Goal: Task Accomplishment & Management: Use online tool/utility

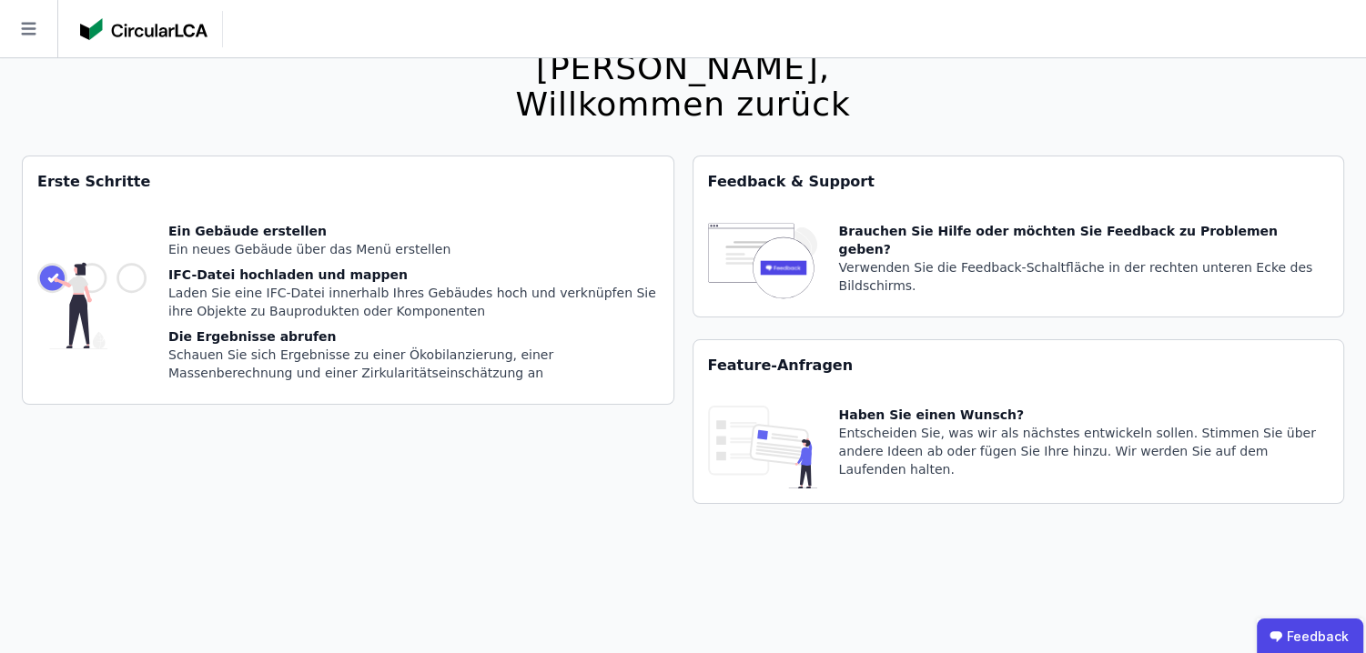
scroll to position [58, 0]
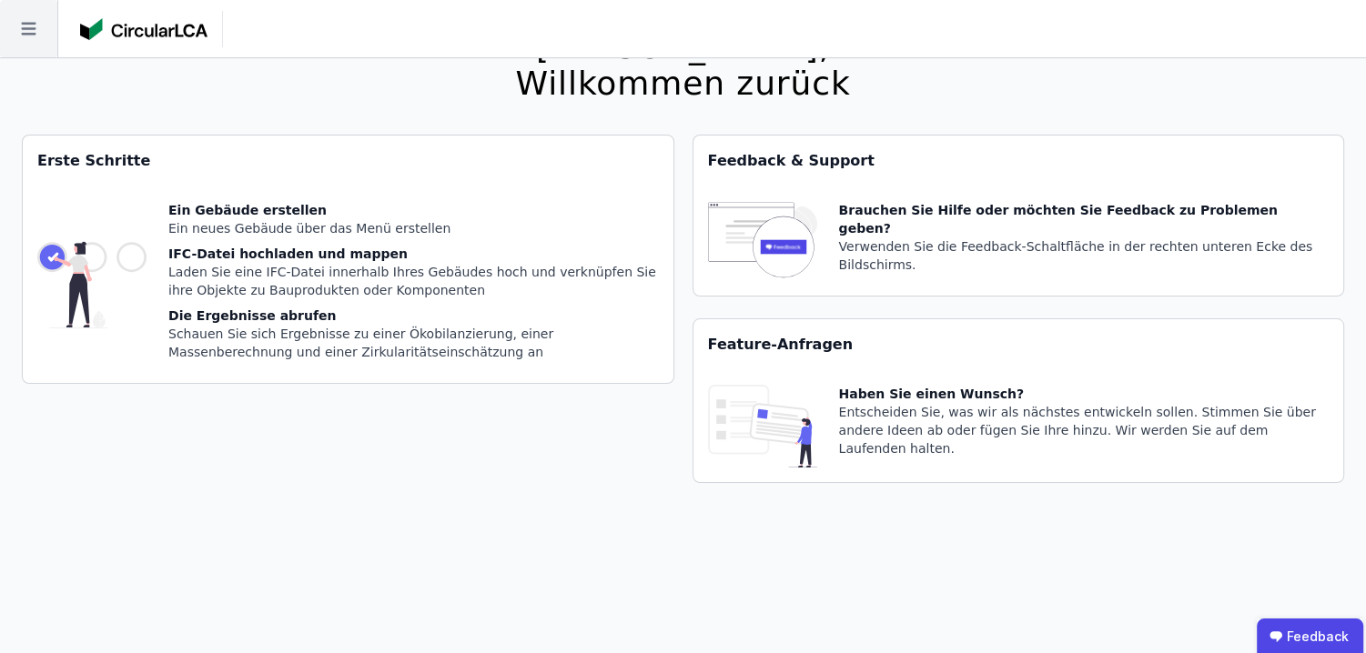
click at [25, 21] on icon at bounding box center [28, 28] width 57 height 57
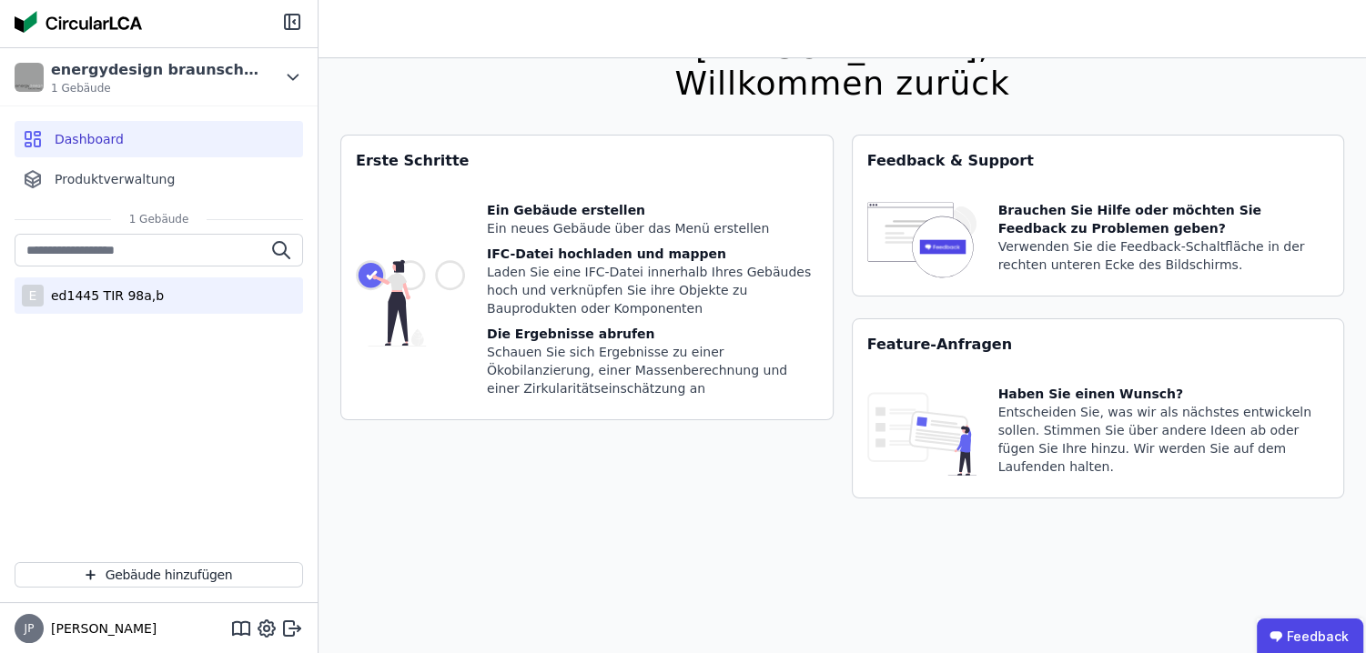
click at [49, 280] on div "E ed1445 TIR 98a,b" at bounding box center [159, 295] width 288 height 36
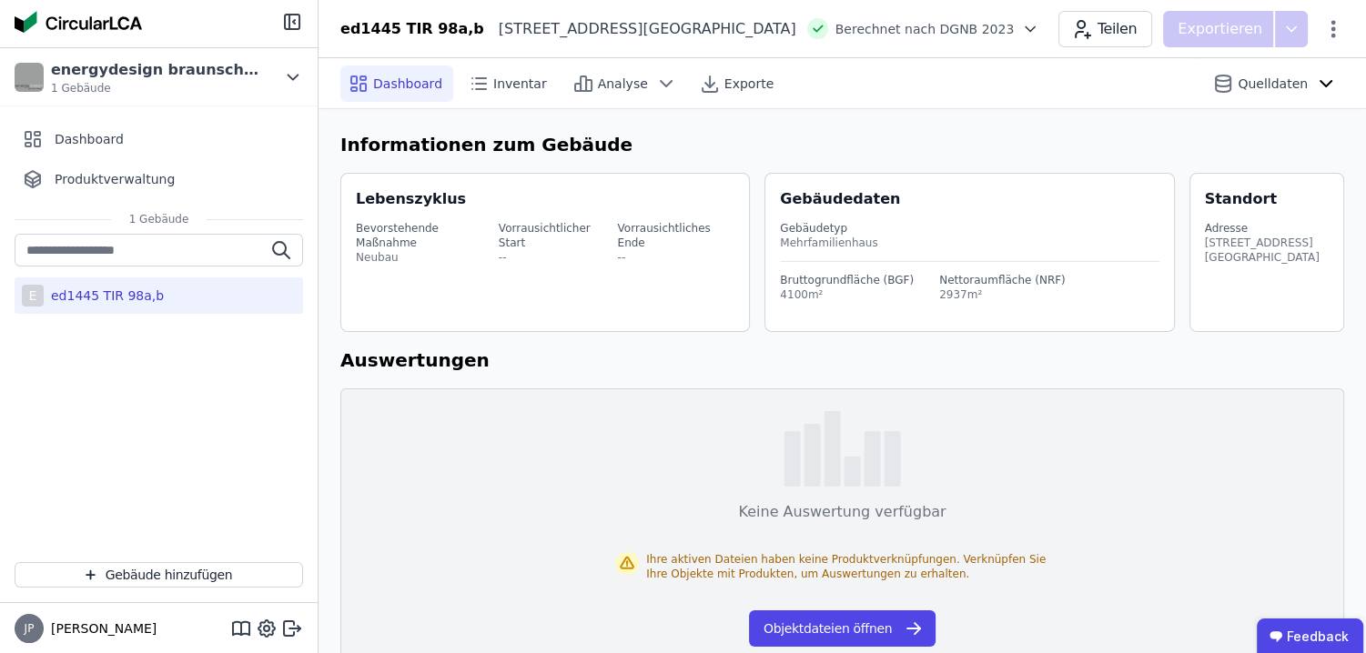
scroll to position [37, 0]
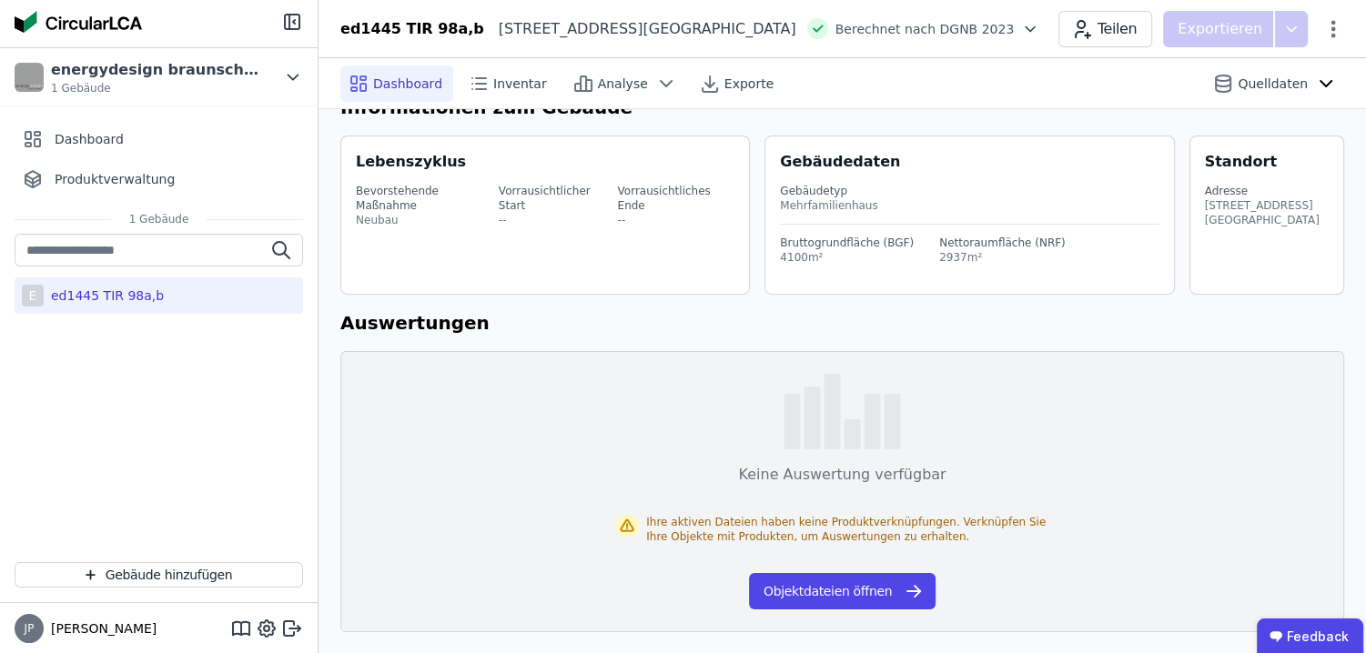
click at [825, 582] on button "Objektdateien öffnen" at bounding box center [842, 591] width 187 height 36
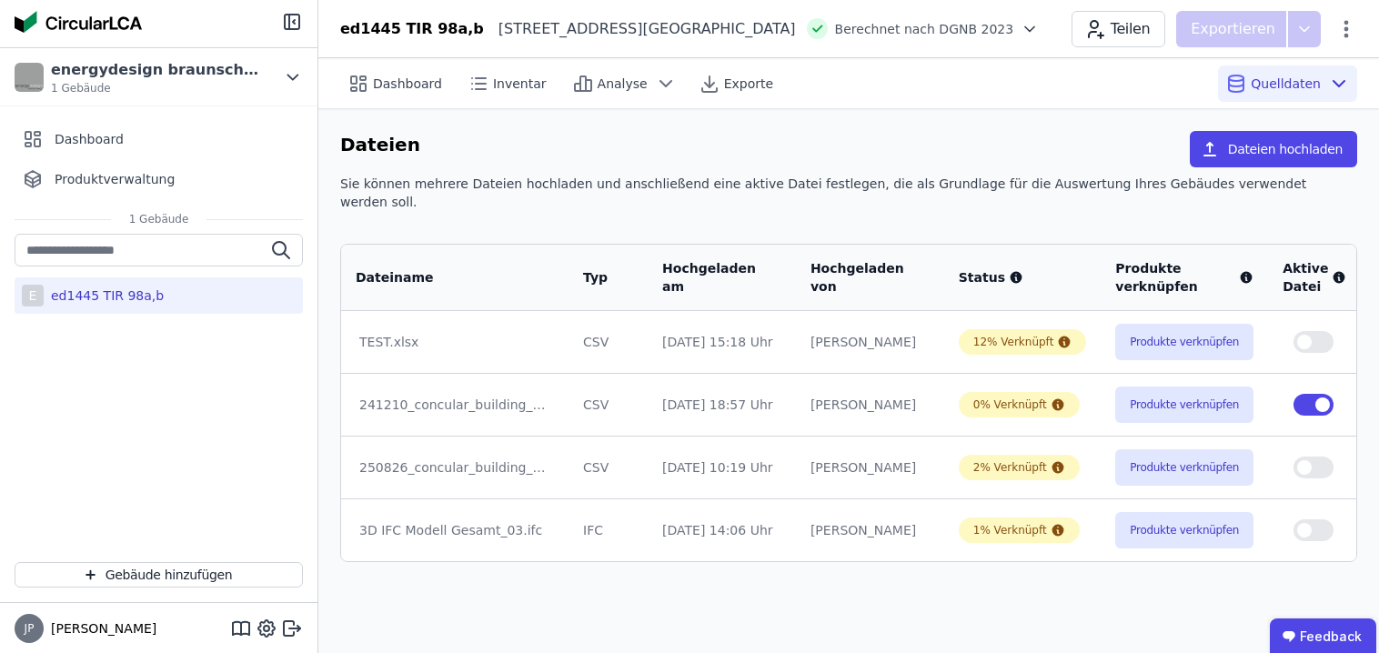
click at [382, 396] on div "241210_concular_building_components_template(3).xlsx" at bounding box center [454, 405] width 191 height 18
click at [1187, 387] on button "Produkte verknüpfen" at bounding box center [1184, 405] width 138 height 36
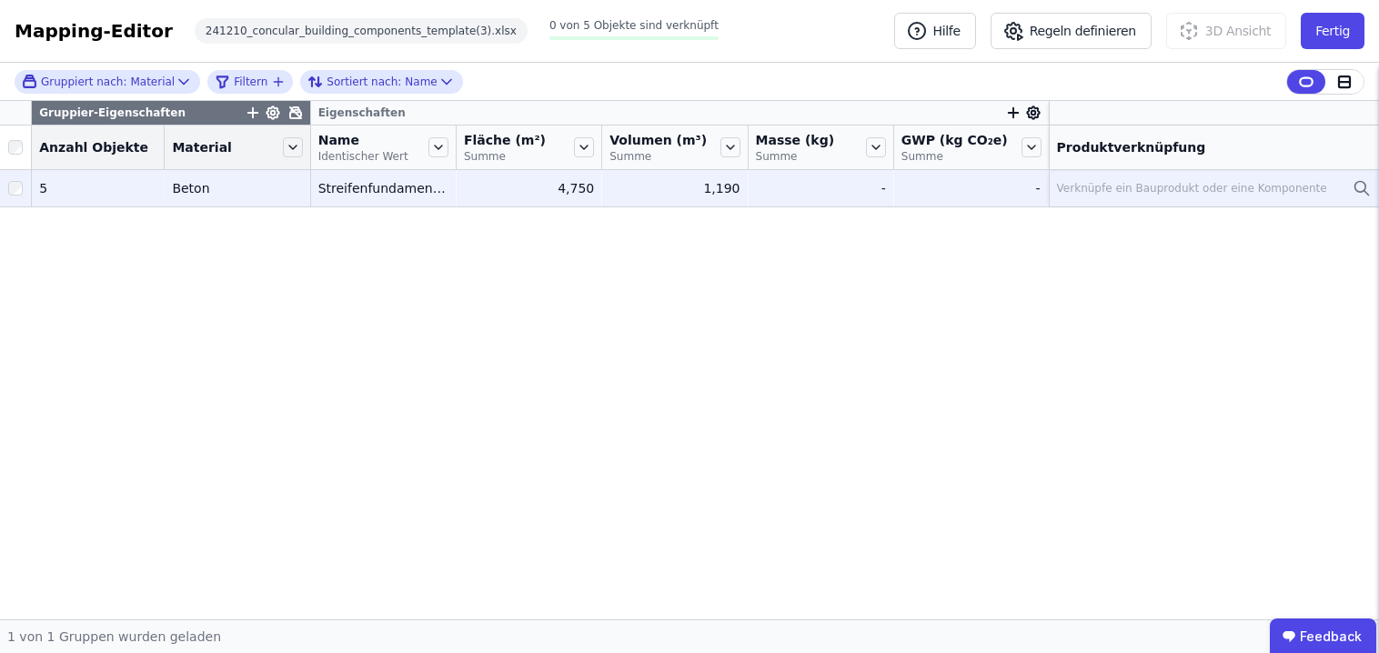
click at [1160, 175] on td "Verknüpfe ein Bauprodukt oder eine Komponente Verknüpfe ein Bauprodukt oder ein…" at bounding box center [1214, 188] width 330 height 36
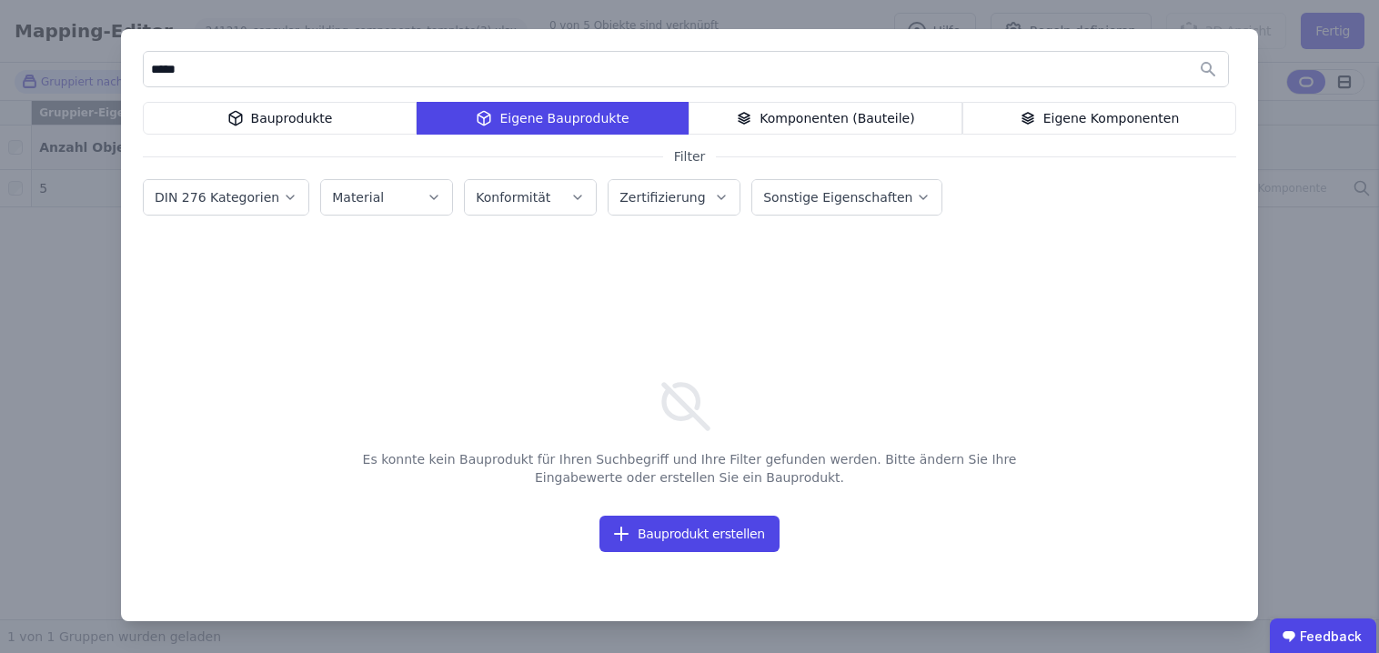
type input "*****"
click at [367, 106] on div "Bauprodukte" at bounding box center [280, 118] width 274 height 33
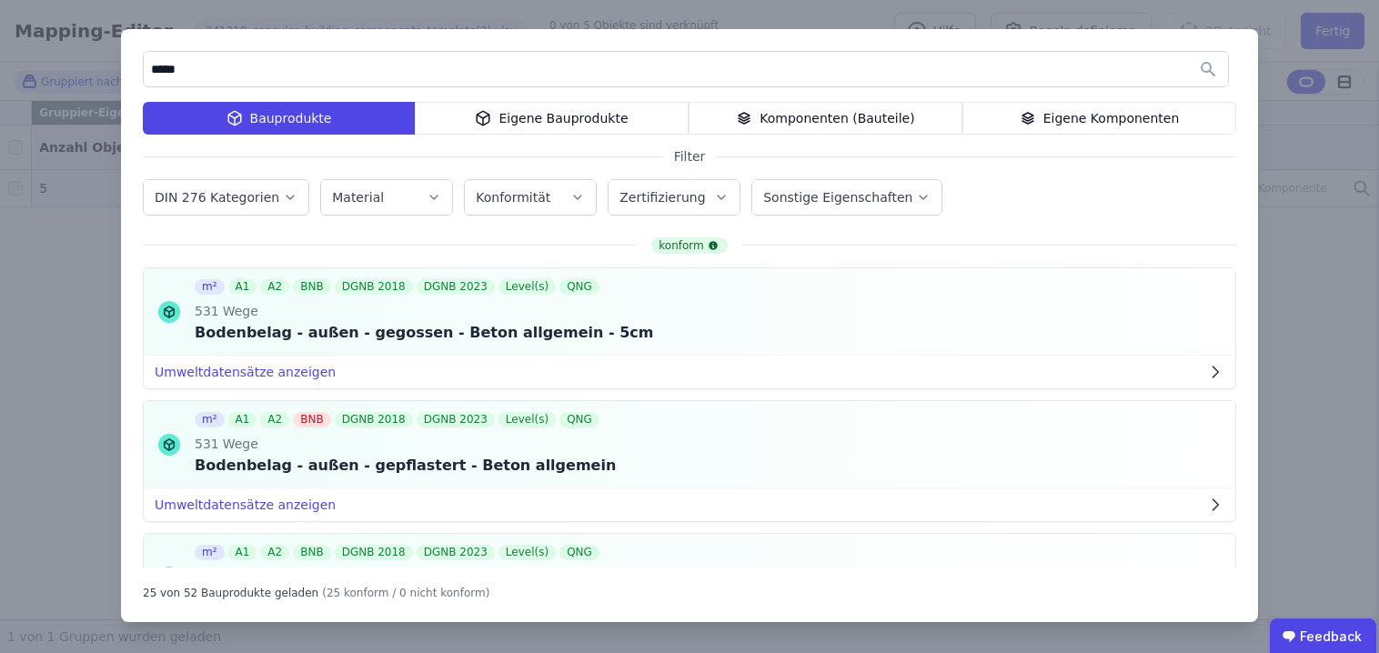
click at [371, 200] on label "Material" at bounding box center [359, 197] width 55 height 15
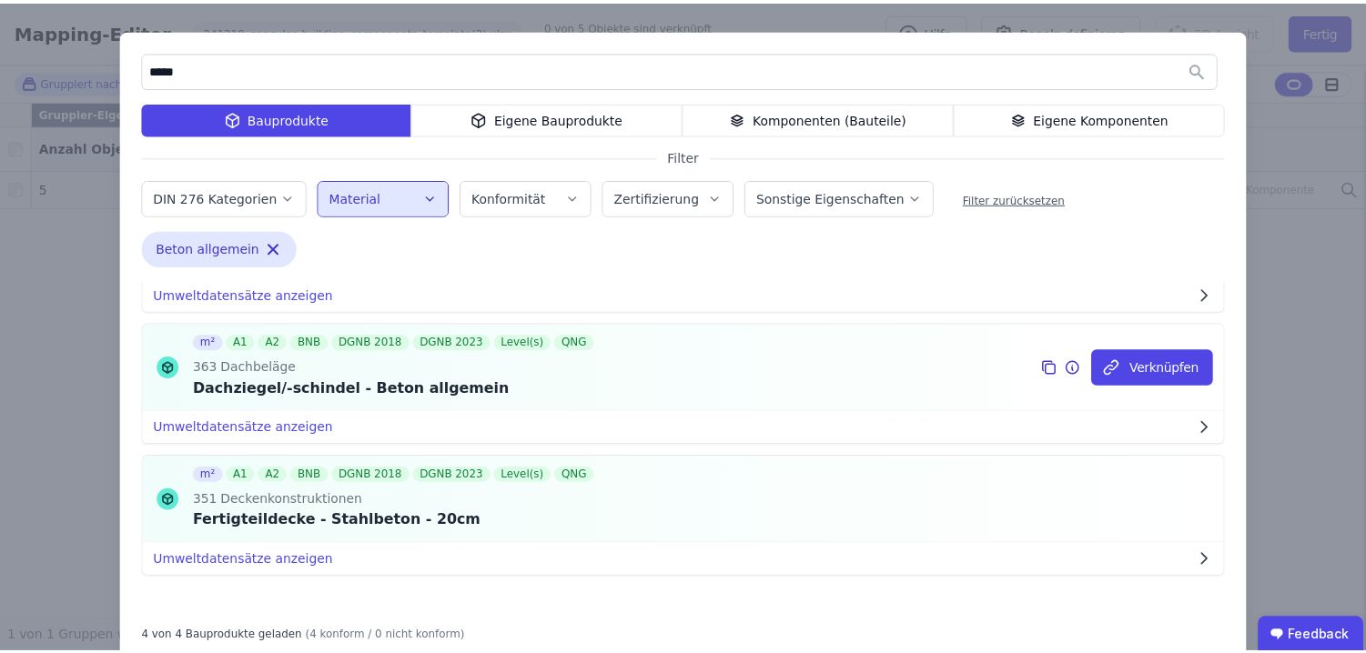
scroll to position [41, 0]
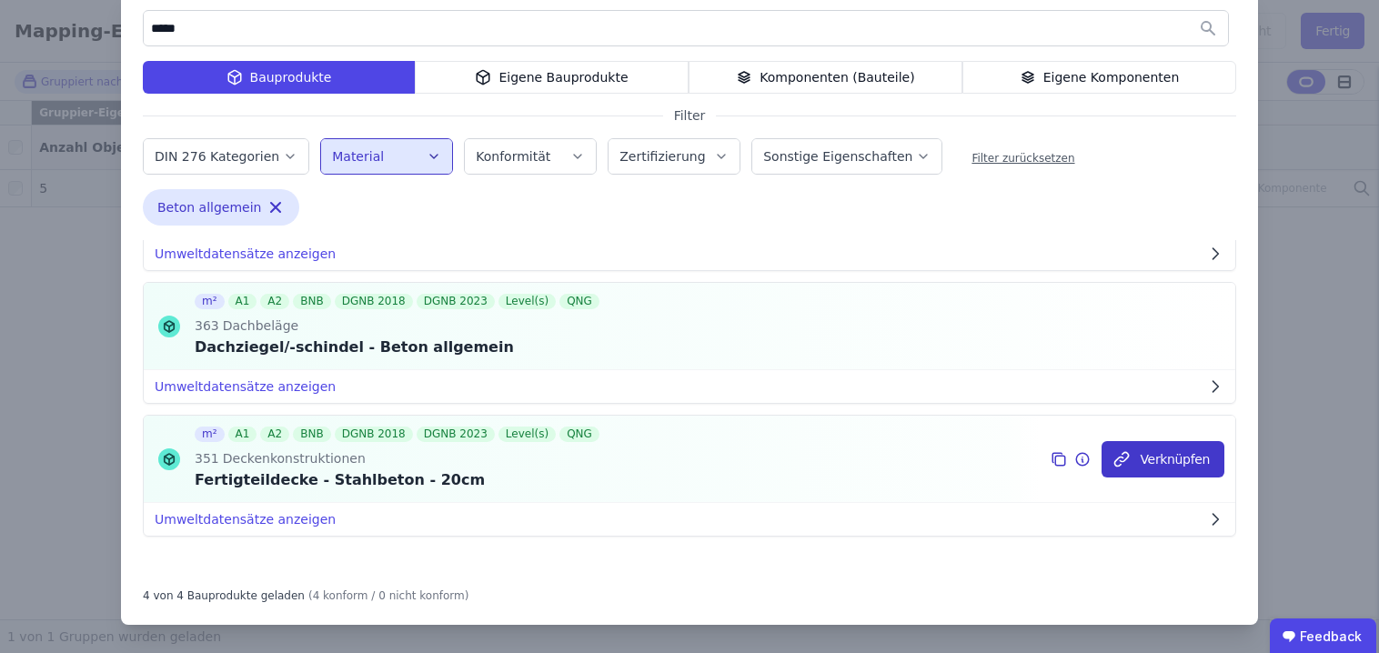
click at [1117, 450] on button "Verknüpfen" at bounding box center [1163, 459] width 123 height 36
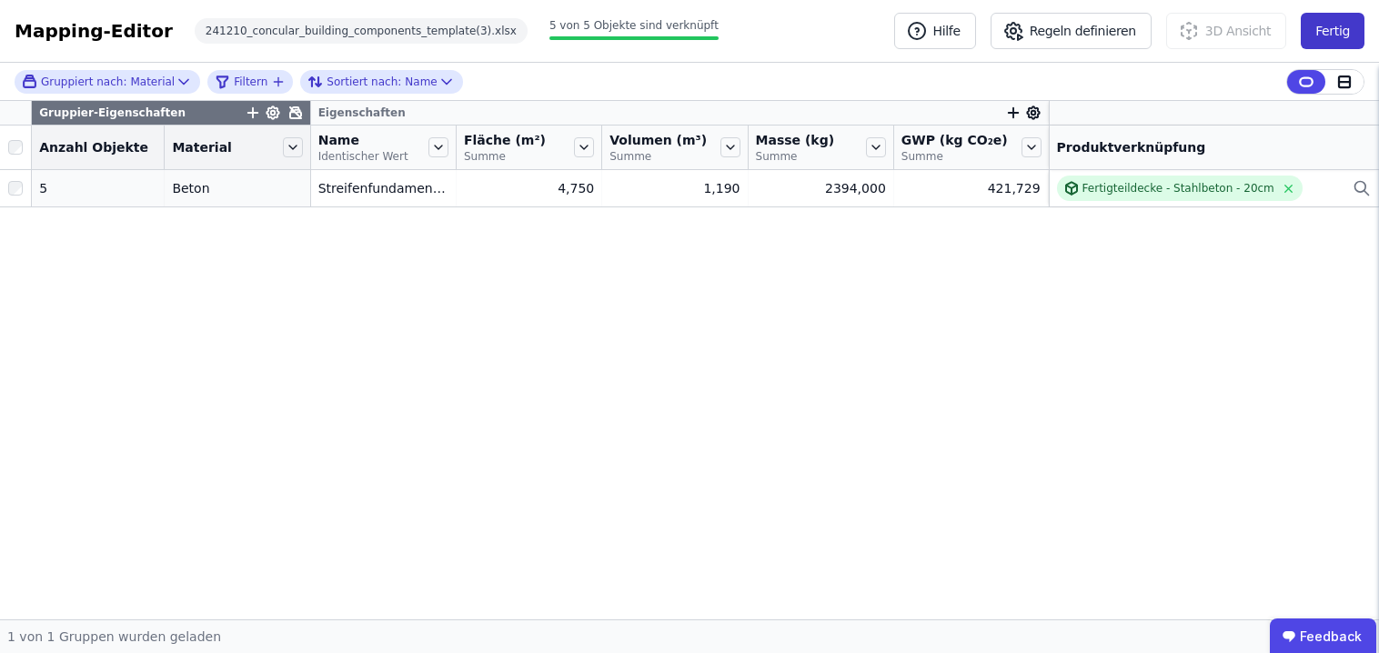
click at [1346, 35] on button "Fertig" at bounding box center [1333, 31] width 64 height 36
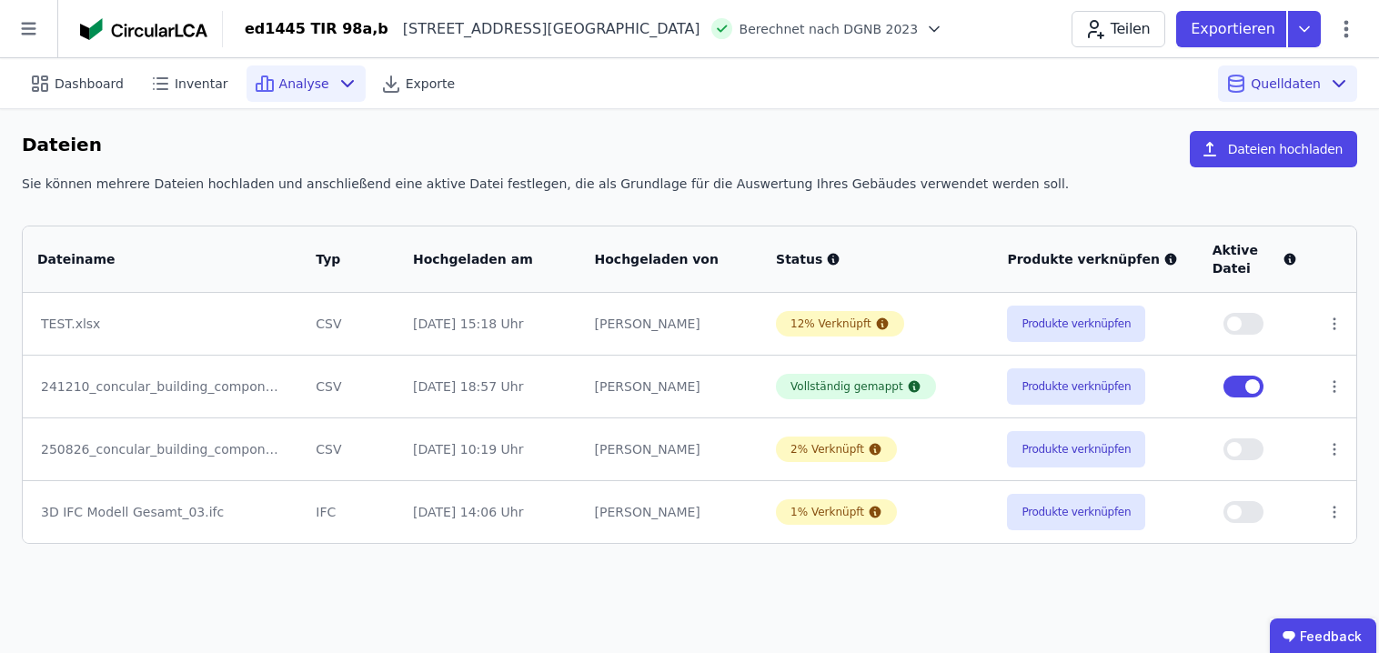
click at [291, 87] on span "Analyse" at bounding box center [304, 84] width 50 height 18
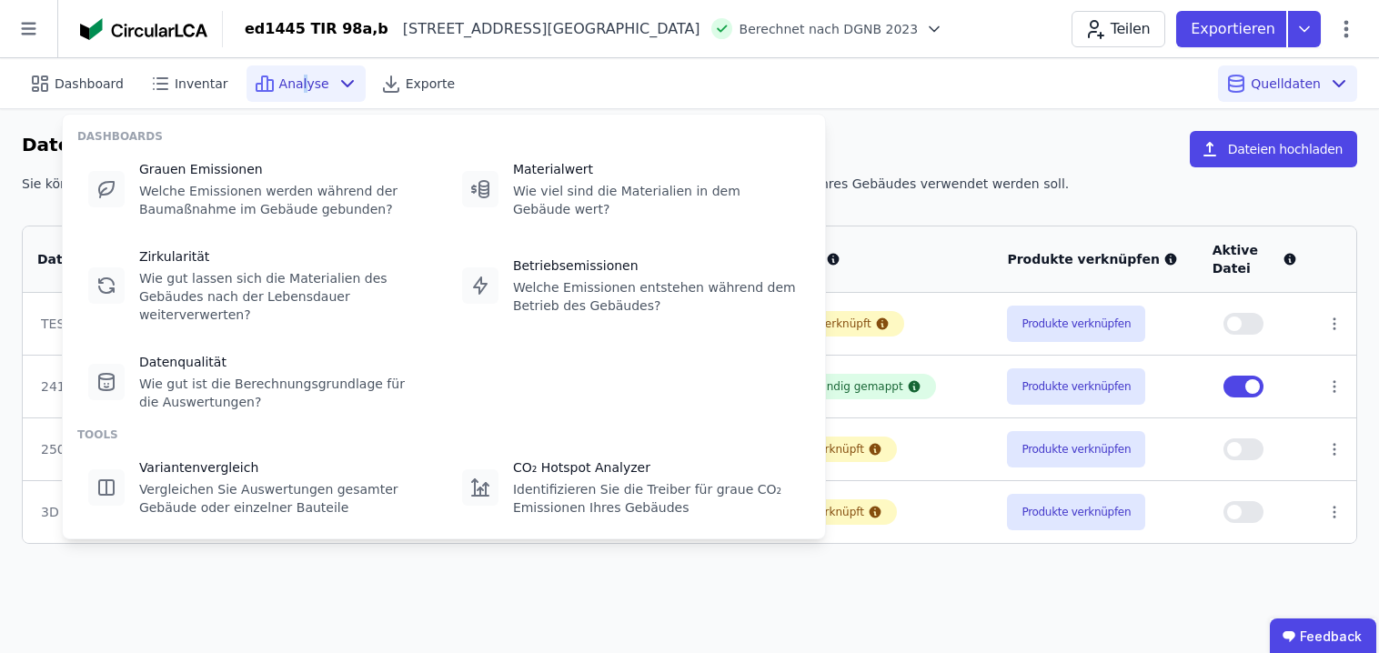
click at [292, 88] on span "Analyse" at bounding box center [304, 84] width 50 height 18
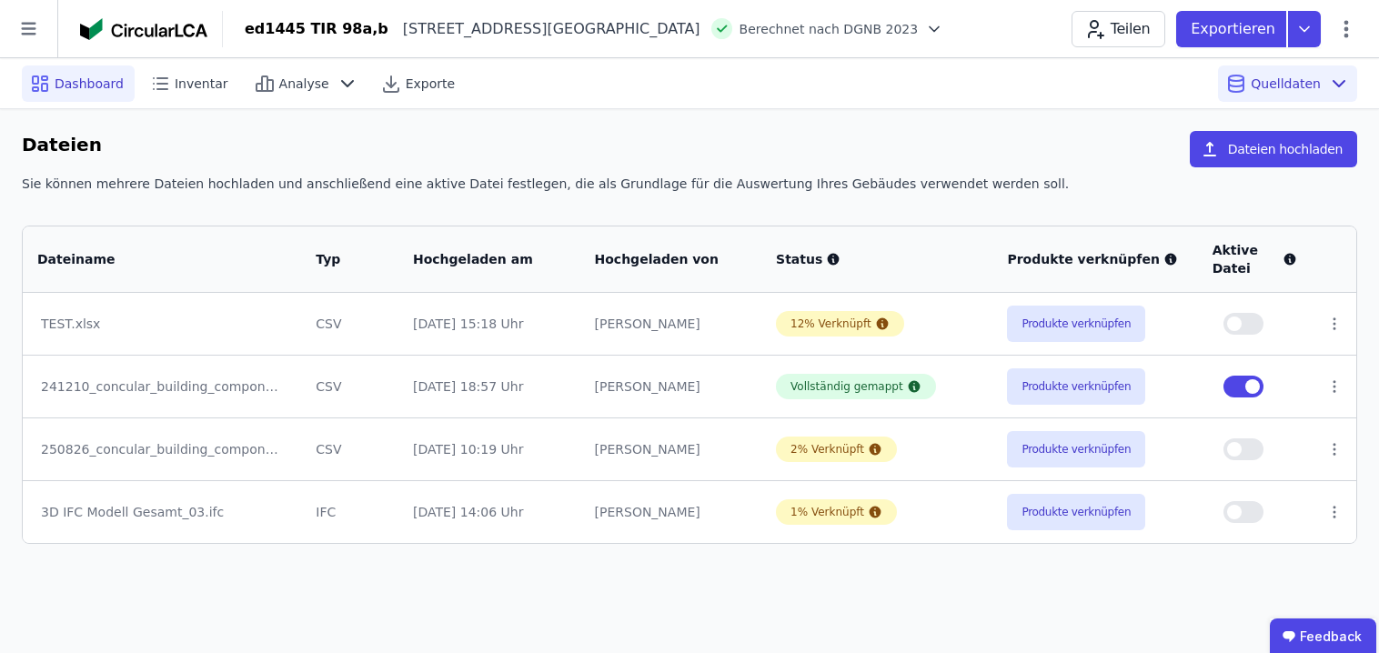
click at [102, 81] on span "Dashboard" at bounding box center [89, 84] width 69 height 18
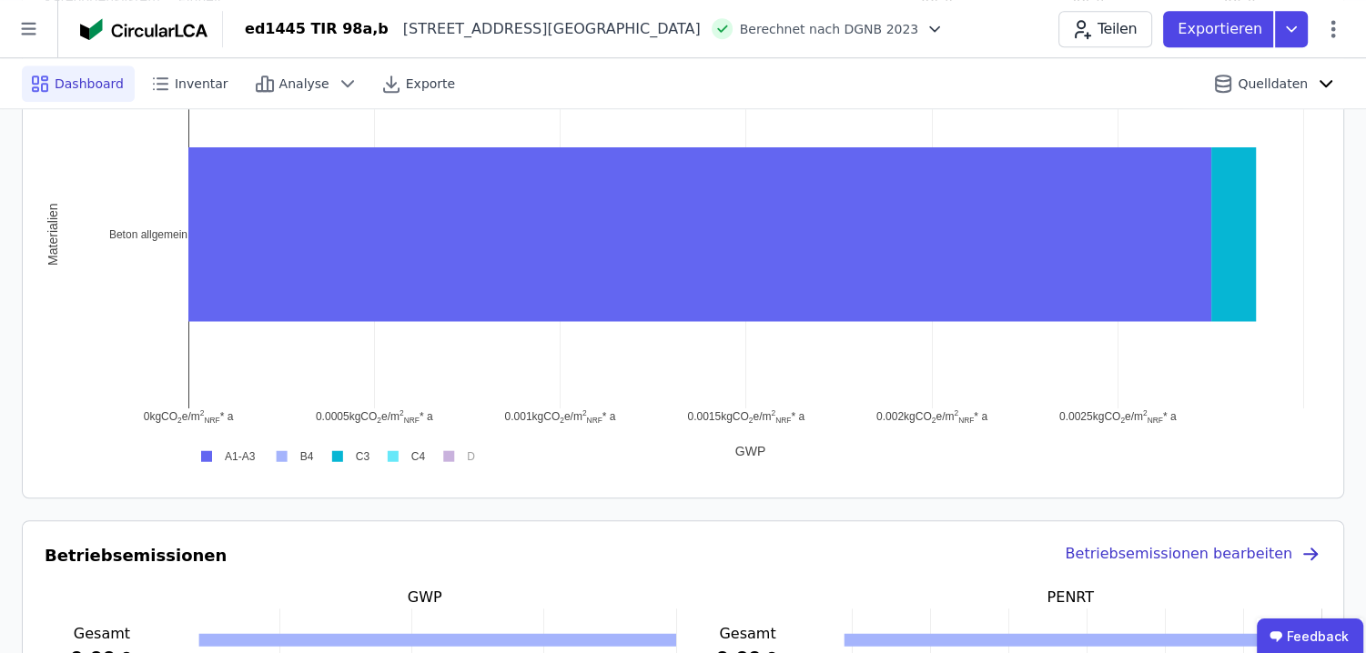
scroll to position [910, 0]
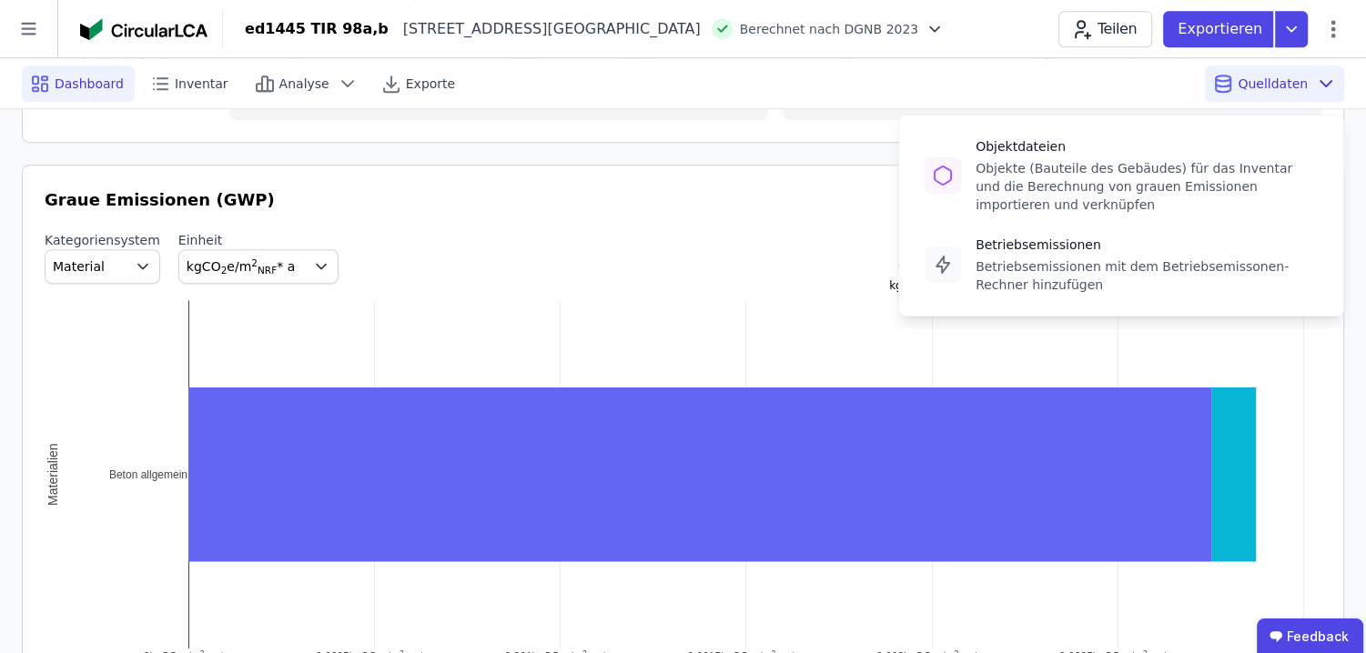
click at [1250, 94] on div "Quelldaten Objektdateien Objekte (Bauteile des Gebäudes) für das Inventar und d…" at bounding box center [1274, 84] width 139 height 36
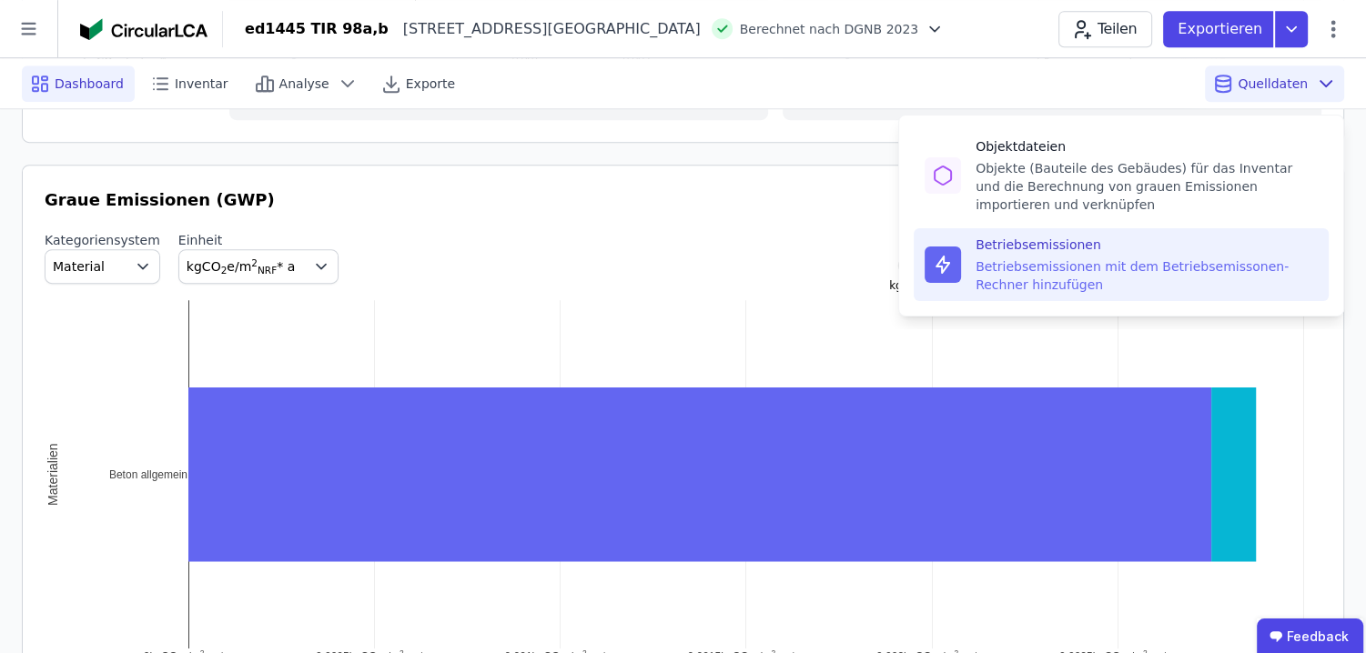
click at [1093, 245] on div "Betriebsemissionen" at bounding box center [1146, 245] width 342 height 18
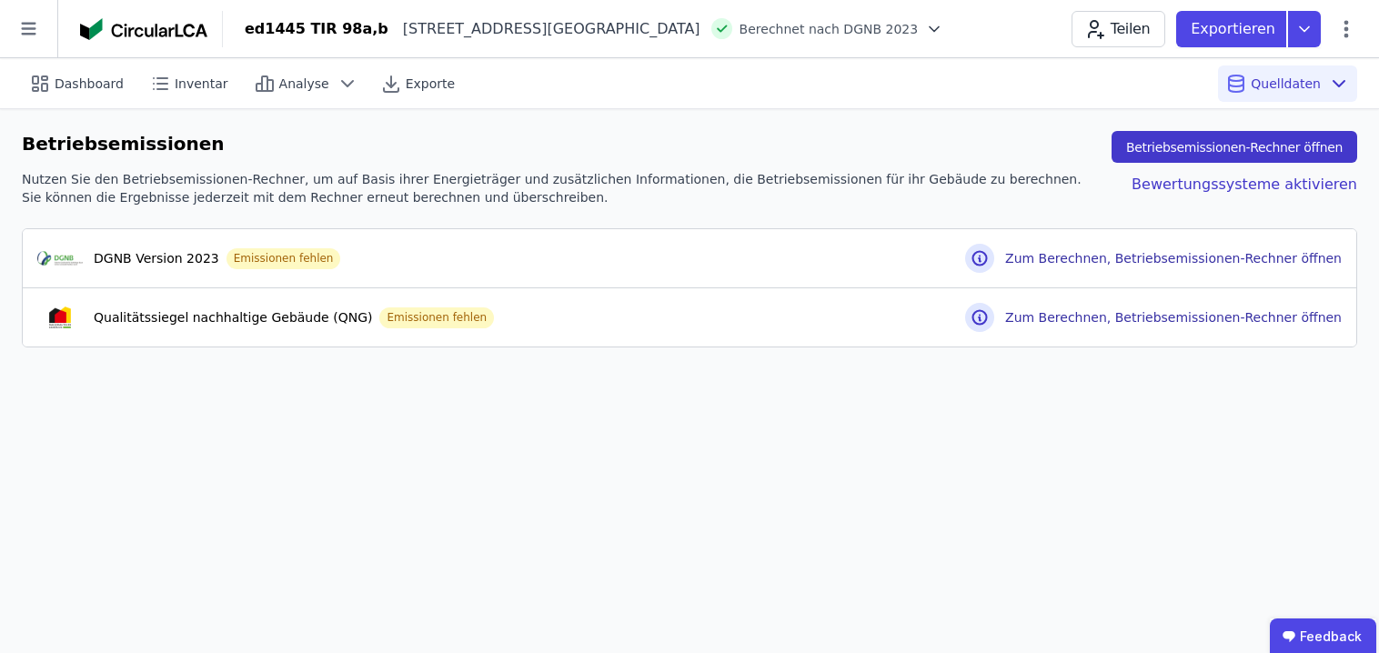
click at [1245, 146] on button "Betriebsemissionen-Rechner öffnen" at bounding box center [1235, 147] width 246 height 32
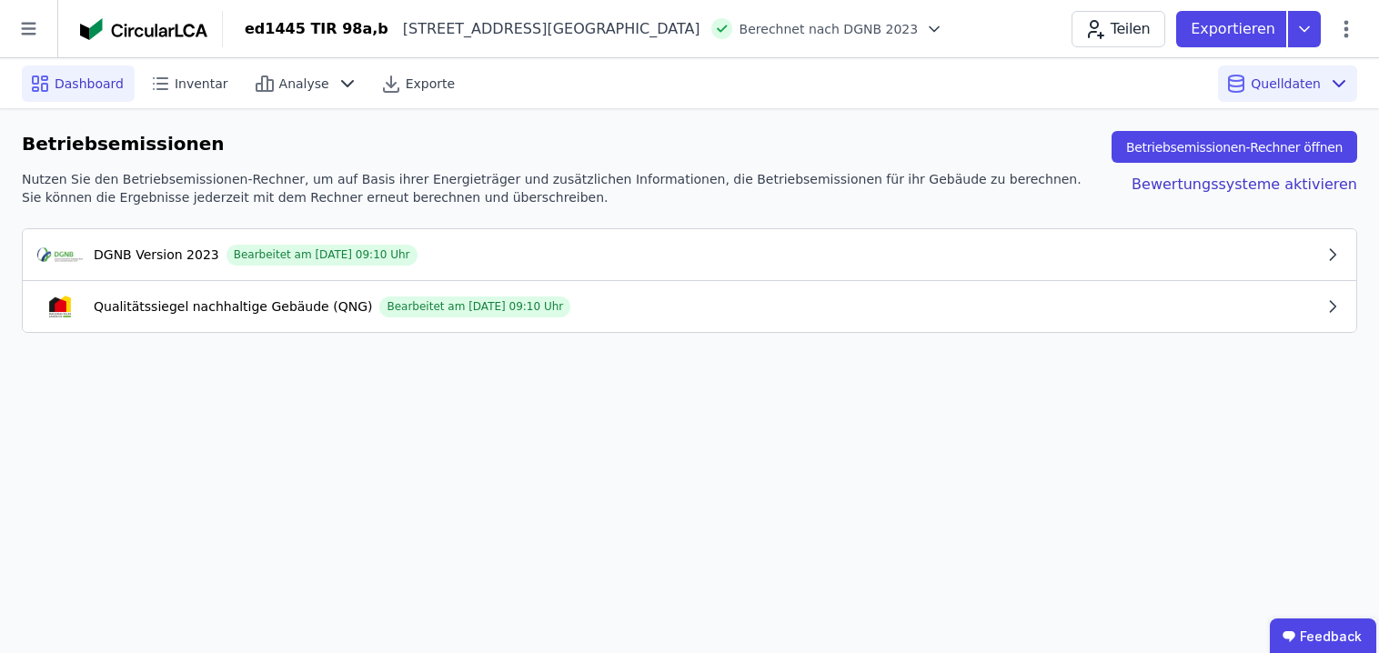
click at [106, 78] on span "Dashboard" at bounding box center [89, 84] width 69 height 18
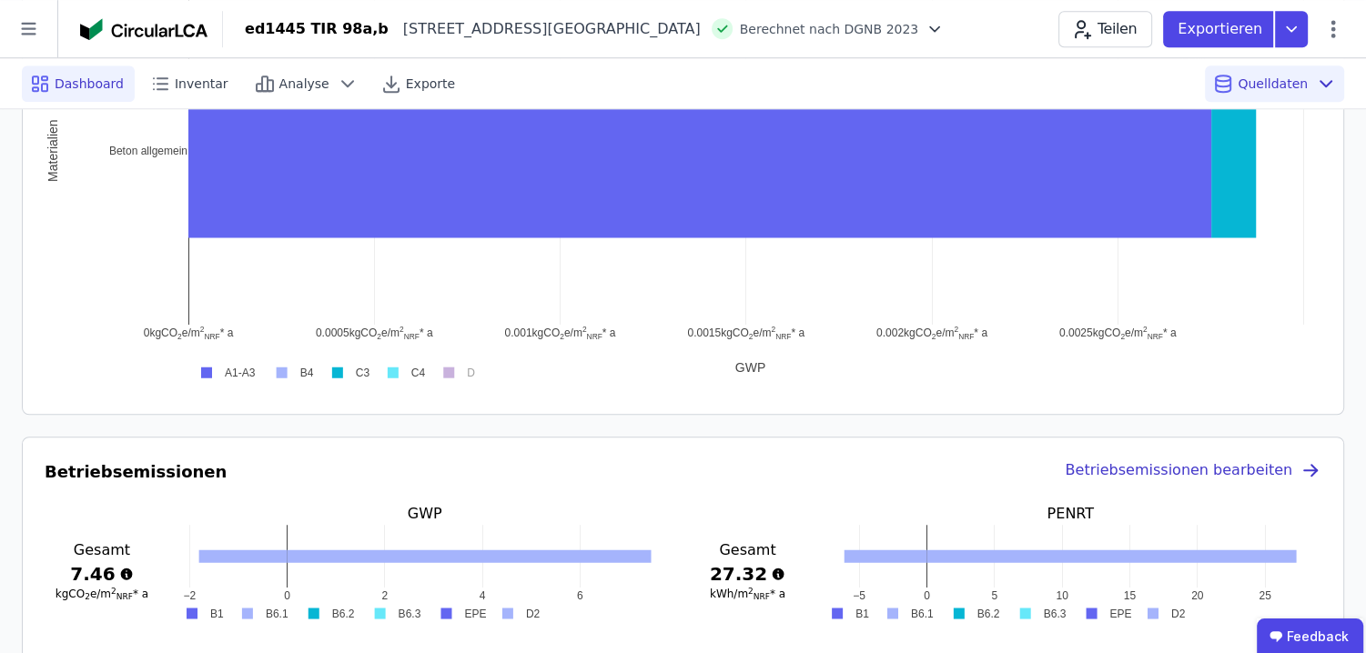
scroll to position [1279, 0]
